Goal: Feedback & Contribution: Leave review/rating

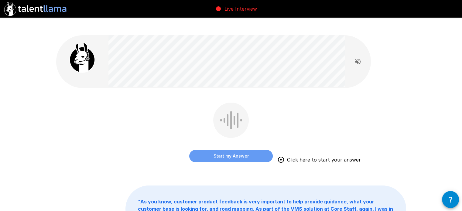
click at [256, 150] on button "Start my Answer" at bounding box center [230, 156] width 83 height 12
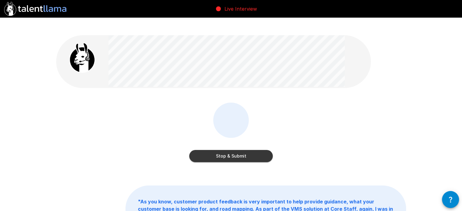
click at [255, 150] on button "Stop & Submit" at bounding box center [230, 156] width 83 height 12
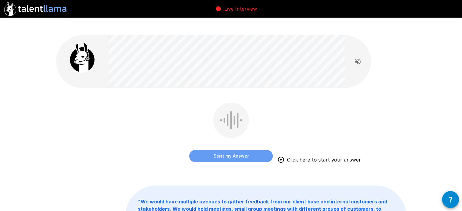
click at [260, 150] on button "Start my Answer" at bounding box center [230, 156] width 83 height 12
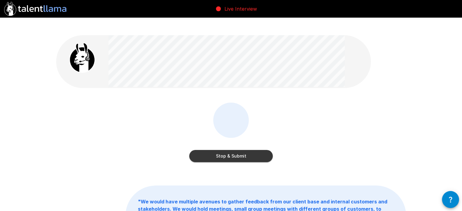
click at [261, 150] on button "Stop & Submit" at bounding box center [230, 156] width 83 height 12
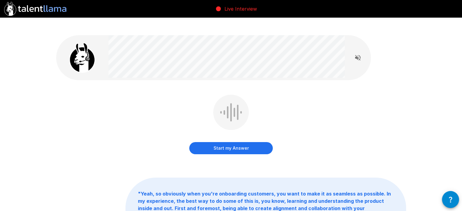
click at [225, 142] on button "Start my Answer" at bounding box center [230, 148] width 83 height 12
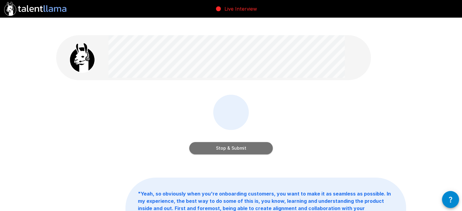
click at [227, 142] on button "Stop & Submit" at bounding box center [230, 148] width 83 height 12
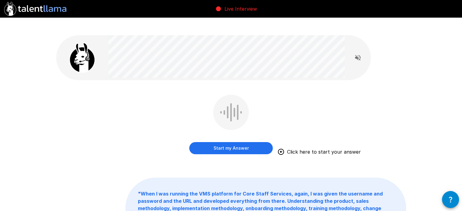
click at [235, 142] on button "Start my Answer" at bounding box center [230, 148] width 83 height 12
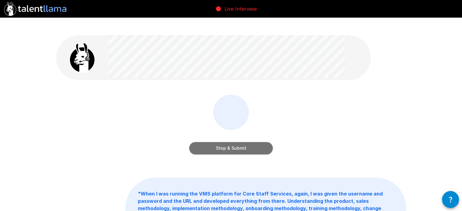
click at [244, 142] on button "Stop & Submit" at bounding box center [230, 148] width 83 height 12
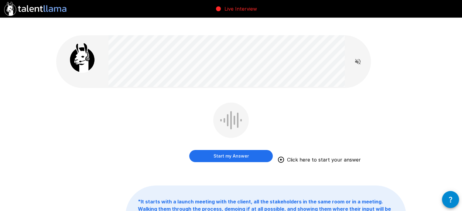
click at [245, 150] on button "Start my Answer" at bounding box center [230, 156] width 83 height 12
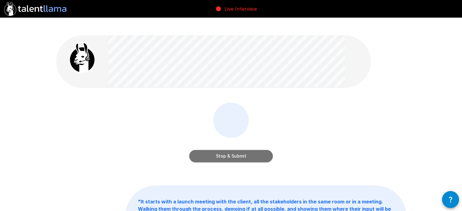
click at [250, 150] on button "Stop & Submit" at bounding box center [230, 156] width 83 height 12
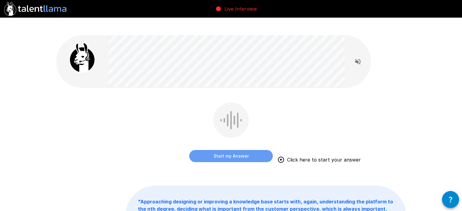
click at [231, 150] on button "Start my Answer" at bounding box center [230, 156] width 83 height 12
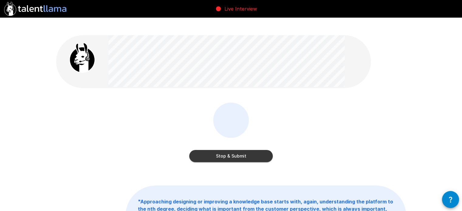
click at [248, 150] on button "Stop & Submit" at bounding box center [230, 156] width 83 height 12
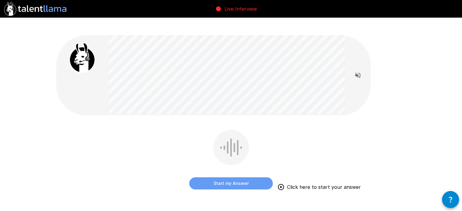
click at [225, 177] on button "Start my Answer" at bounding box center [230, 183] width 83 height 12
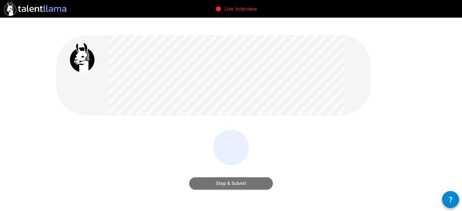
click at [235, 177] on button "Stop & Submit" at bounding box center [230, 183] width 83 height 12
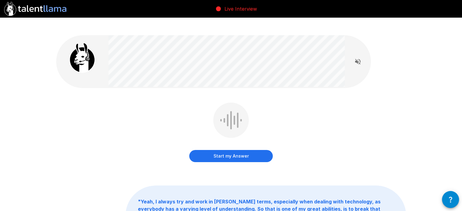
click at [234, 150] on button "Start my Answer" at bounding box center [230, 156] width 83 height 12
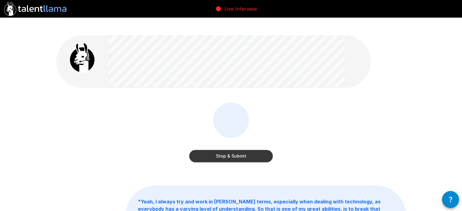
click at [247, 150] on button "Stop & Submit" at bounding box center [230, 156] width 83 height 12
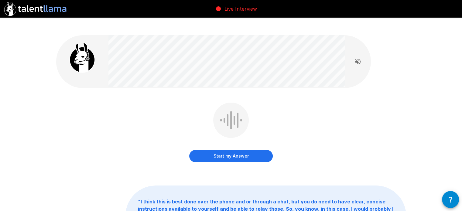
click at [240, 150] on button "Start my Answer" at bounding box center [230, 156] width 83 height 12
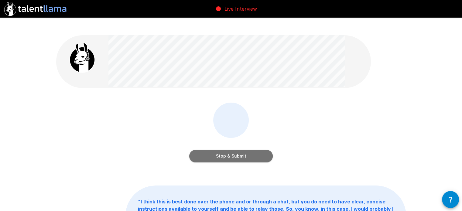
click at [257, 150] on button "Stop & Submit" at bounding box center [230, 156] width 83 height 12
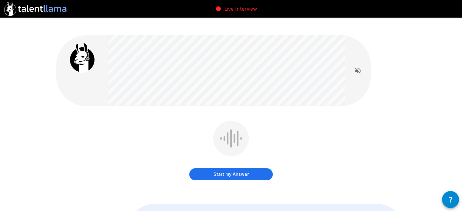
click at [247, 168] on button "Start my Answer" at bounding box center [230, 174] width 83 height 12
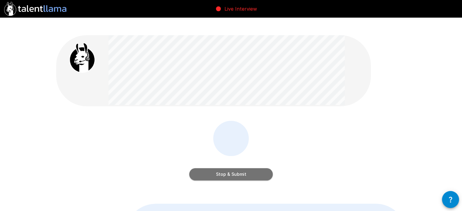
click at [245, 168] on button "Stop & Submit" at bounding box center [230, 174] width 83 height 12
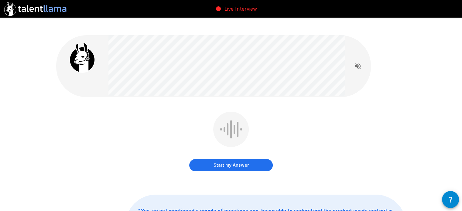
click at [248, 159] on button "Start my Answer" at bounding box center [230, 165] width 83 height 12
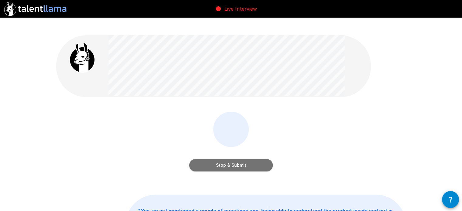
click at [243, 159] on button "Stop & Submit" at bounding box center [230, 165] width 83 height 12
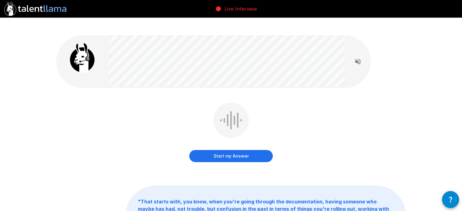
click at [237, 150] on button "Start my Answer" at bounding box center [230, 156] width 83 height 12
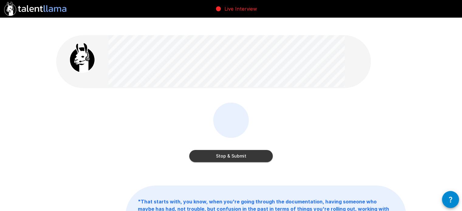
click at [254, 150] on button "Stop & Submit" at bounding box center [230, 156] width 83 height 12
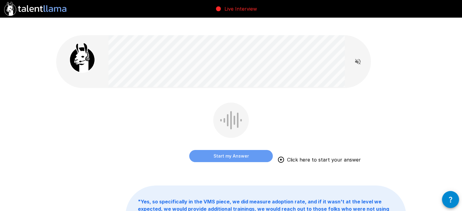
click at [223, 150] on button "Start my Answer" at bounding box center [230, 156] width 83 height 12
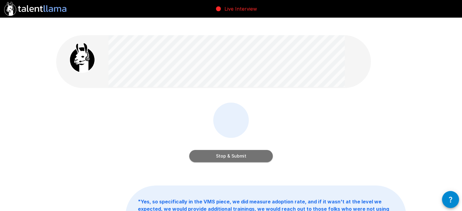
click at [229, 150] on button "Stop & Submit" at bounding box center [230, 156] width 83 height 12
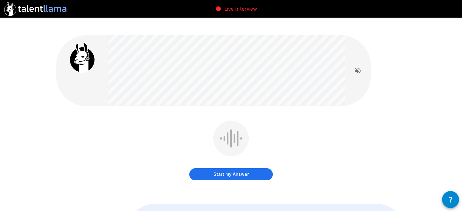
click at [216, 168] on button "Start my Answer" at bounding box center [230, 174] width 83 height 12
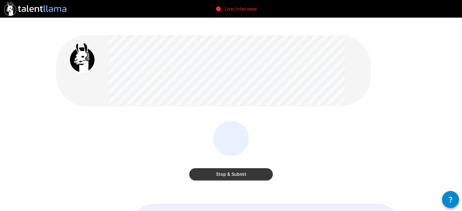
click at [233, 167] on div "Stop & Submit" at bounding box center [230, 152] width 83 height 62
click at [235, 168] on button "Stop & Submit" at bounding box center [230, 174] width 83 height 12
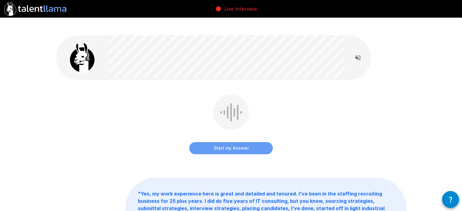
click at [254, 142] on button "Start my Answer" at bounding box center [230, 148] width 83 height 12
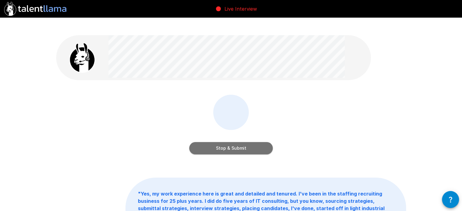
click at [257, 142] on button "Stop & Submit" at bounding box center [230, 148] width 83 height 12
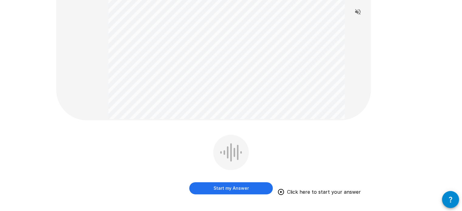
scroll to position [121, 0]
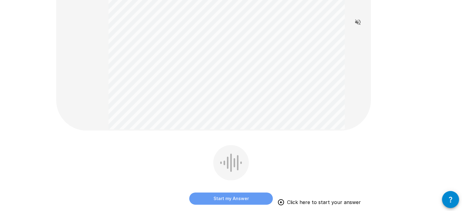
click at [240, 193] on button "Start my Answer" at bounding box center [230, 199] width 83 height 12
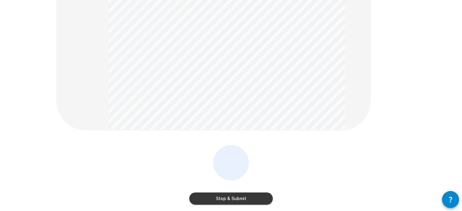
click at [240, 193] on button "Stop & Submit" at bounding box center [230, 199] width 83 height 12
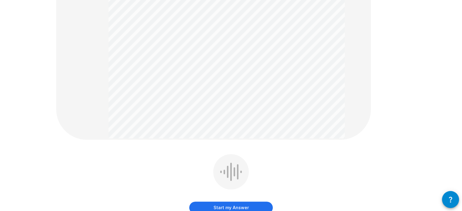
scroll to position [213, 0]
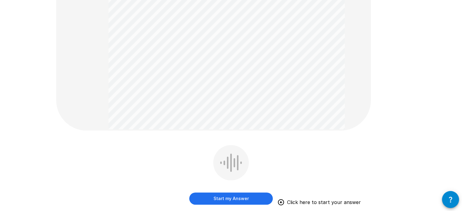
click at [227, 193] on button "Start my Answer" at bounding box center [230, 199] width 83 height 12
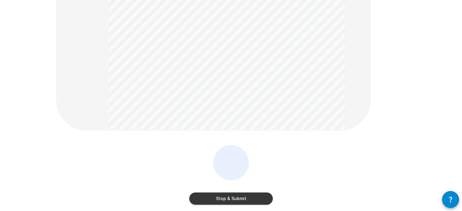
click at [224, 193] on button "Stop & Submit" at bounding box center [230, 199] width 83 height 12
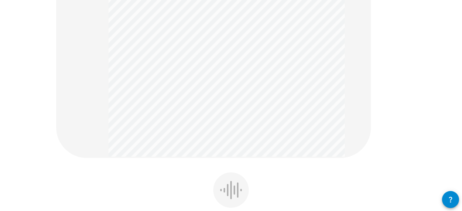
click at [172, 153] on div "Start my Answer " Yeah, I think I already asked about the growth plan. Any more…" at bounding box center [231, 79] width 364 height 557
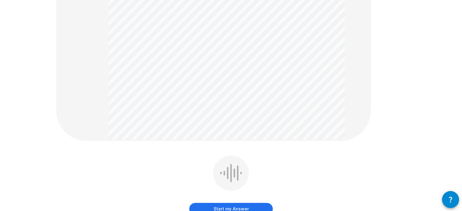
scroll to position [243, 0]
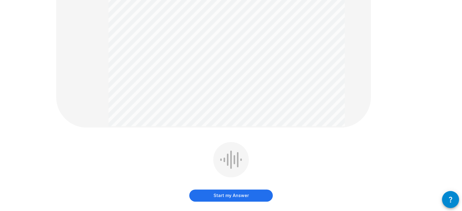
click at [215, 189] on button "Start my Answer" at bounding box center [230, 195] width 83 height 12
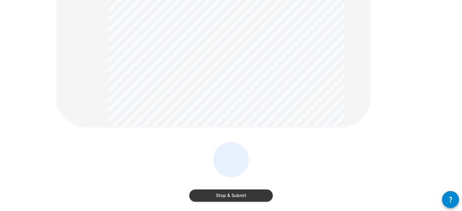
drag, startPoint x: 216, startPoint y: 183, endPoint x: 192, endPoint y: 171, distance: 26.9
click at [192, 177] on div "Stop & Submit" at bounding box center [230, 189] width 83 height 24
click at [211, 189] on button "Stop & Submit" at bounding box center [230, 195] width 83 height 12
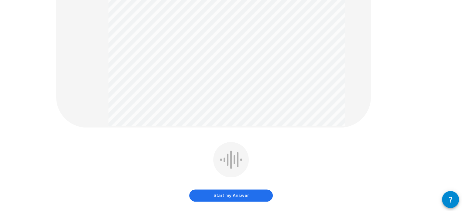
click at [217, 189] on button "Start my Answer" at bounding box center [230, 195] width 83 height 12
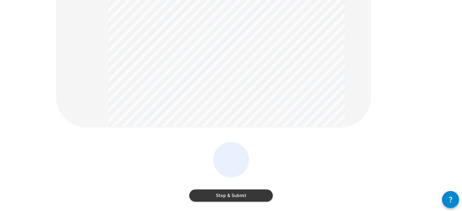
click at [234, 189] on button "Stop & Submit" at bounding box center [230, 195] width 83 height 12
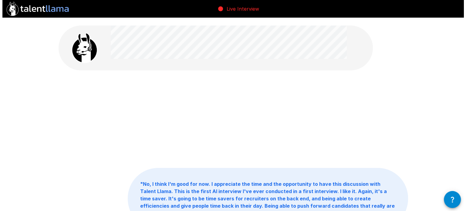
scroll to position [0, 0]
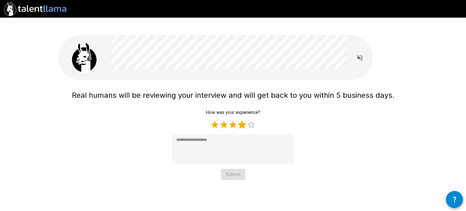
click at [244, 120] on label "4 Stars" at bounding box center [242, 124] width 9 height 9
type textarea "*"
click at [239, 169] on button "Submit" at bounding box center [233, 174] width 25 height 11
